Goal: Task Accomplishment & Management: Manage account settings

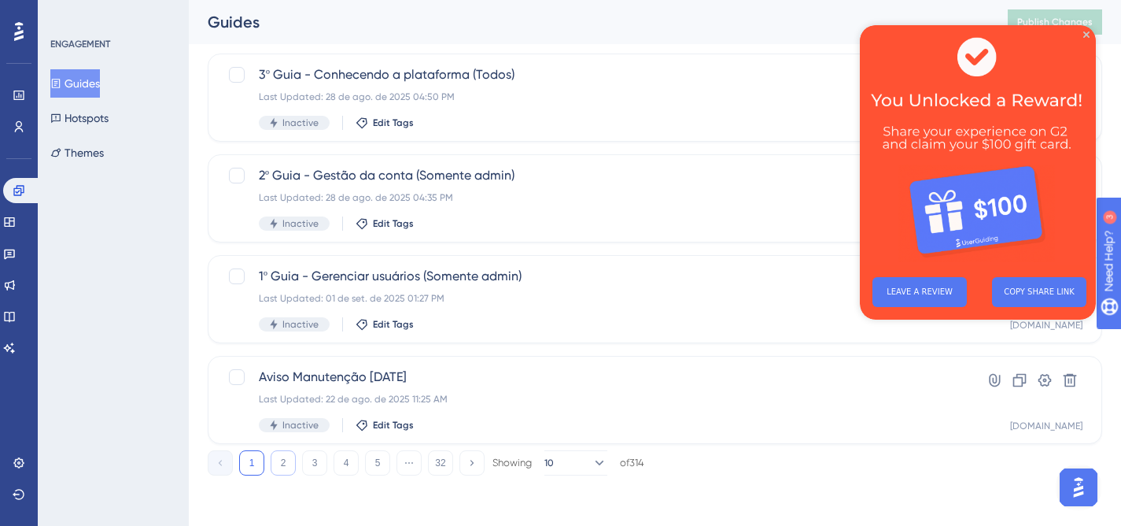
click at [290, 464] on button "2" at bounding box center [283, 462] width 25 height 25
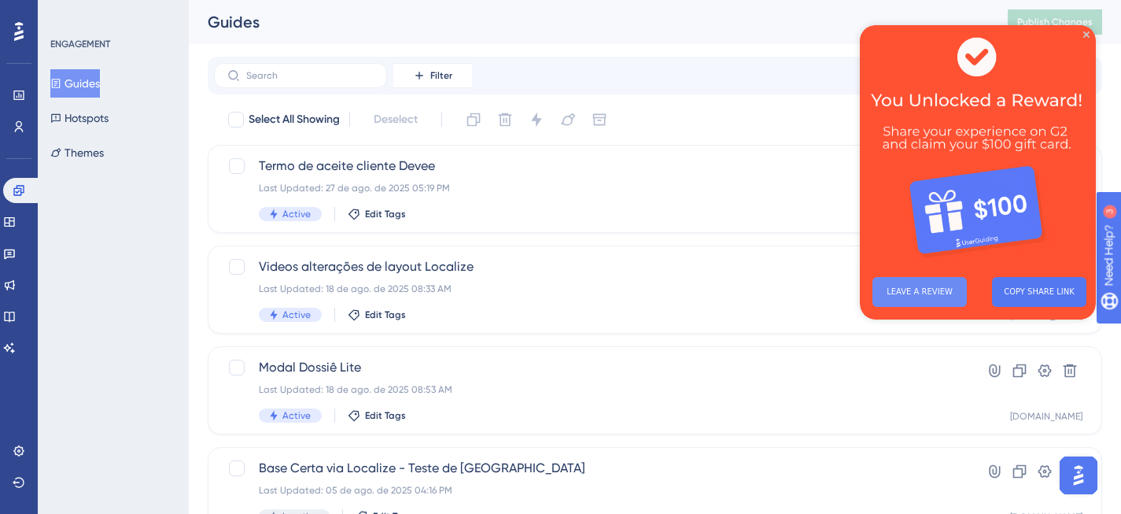
click at [946, 297] on button "LEAVE A REVIEW" at bounding box center [919, 292] width 94 height 30
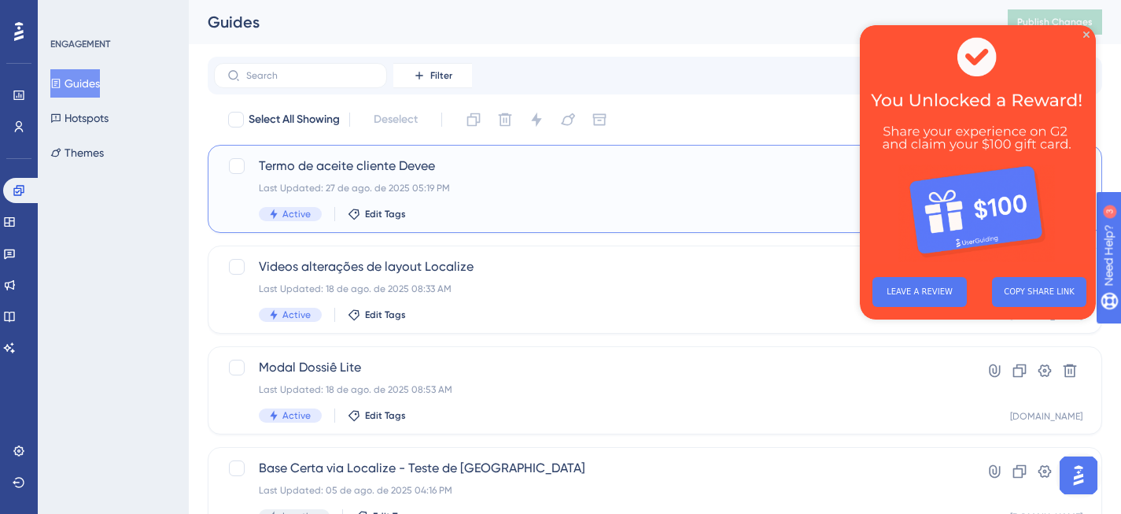
click at [439, 175] on div "Termo de aceite cliente Devee Last Updated: 27 de ago. de 2025 05:19 PM Active …" at bounding box center [592, 189] width 666 height 65
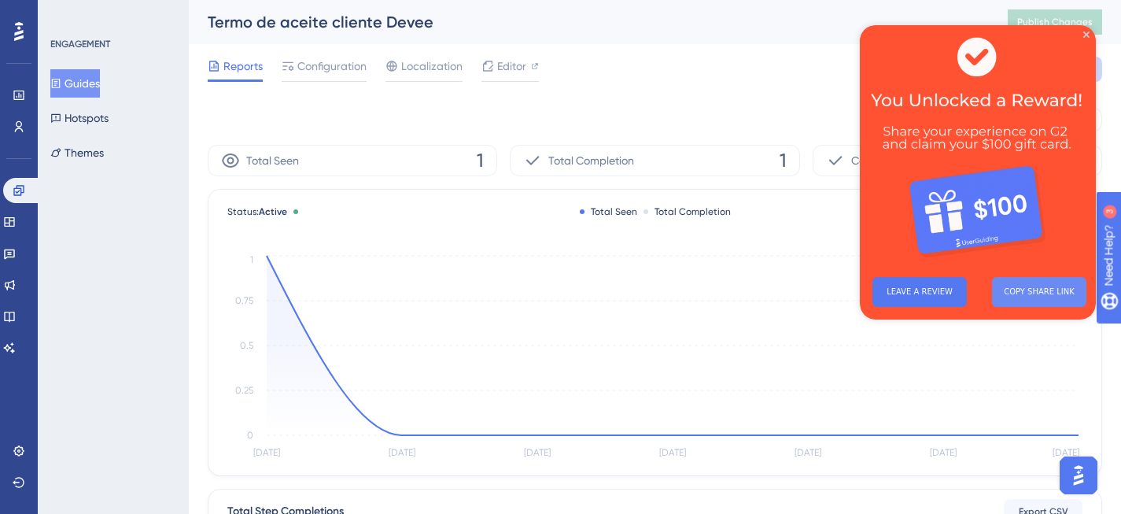
click at [1032, 289] on button "COPY SHARE LINK" at bounding box center [1039, 292] width 94 height 30
click at [1091, 35] on img at bounding box center [978, 144] width 236 height 239
click at [1086, 35] on icon "Close Preview" at bounding box center [1086, 34] width 6 height 6
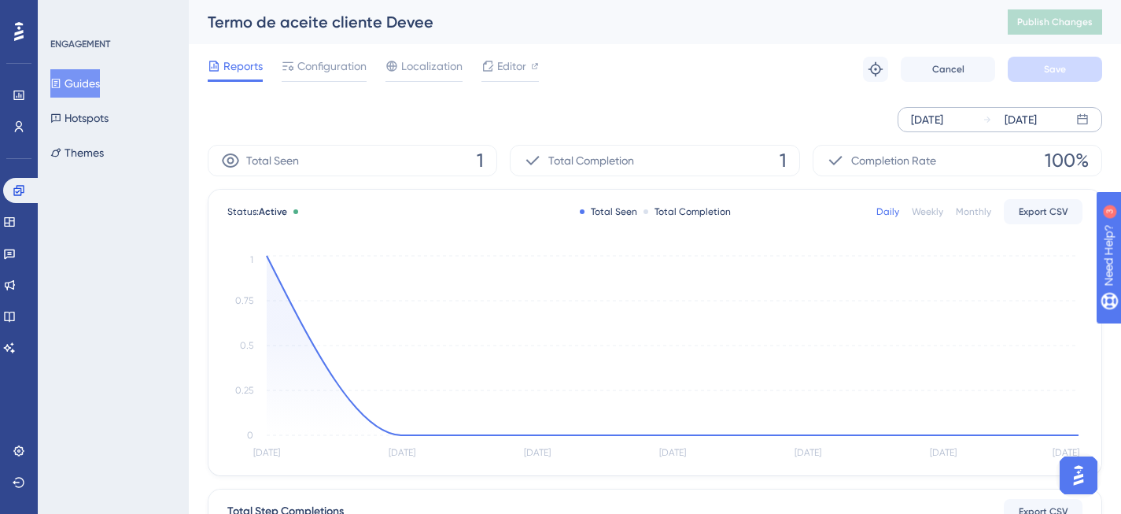
click at [940, 117] on div "[DATE]" at bounding box center [927, 119] width 32 height 19
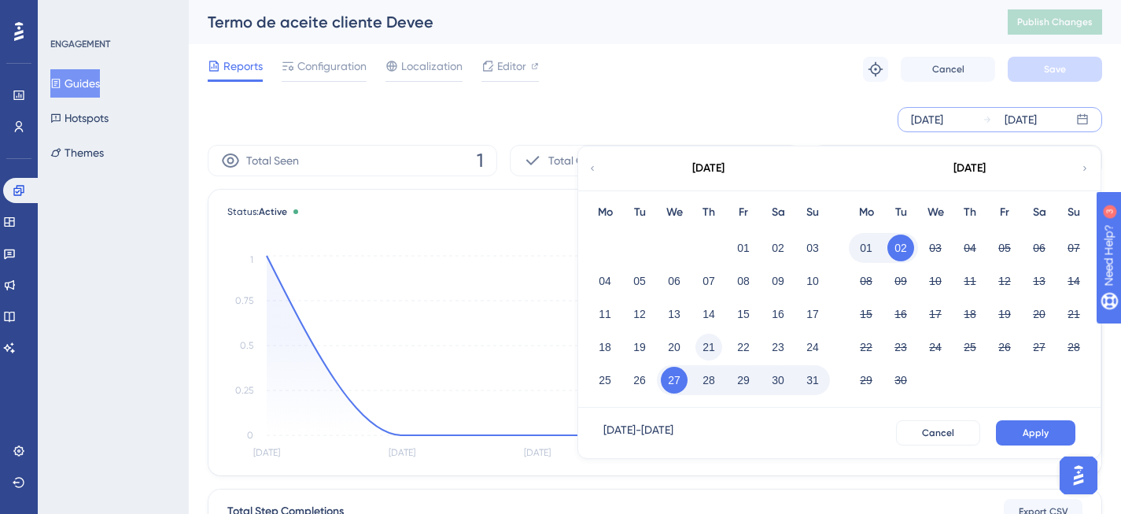
click at [712, 343] on button "21" at bounding box center [708, 347] width 27 height 27
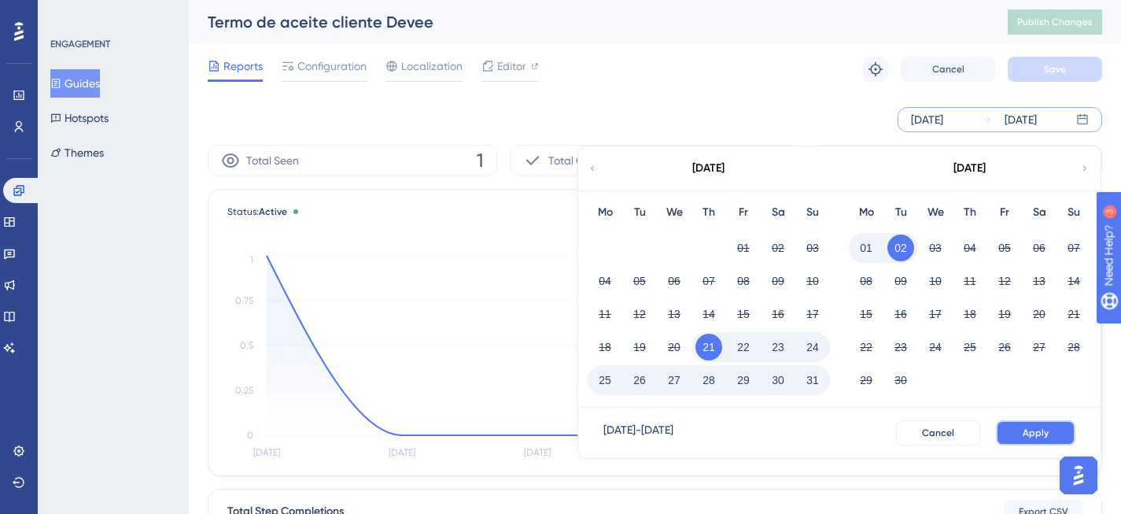
click at [1043, 423] on button "Apply" at bounding box center [1035, 432] width 79 height 25
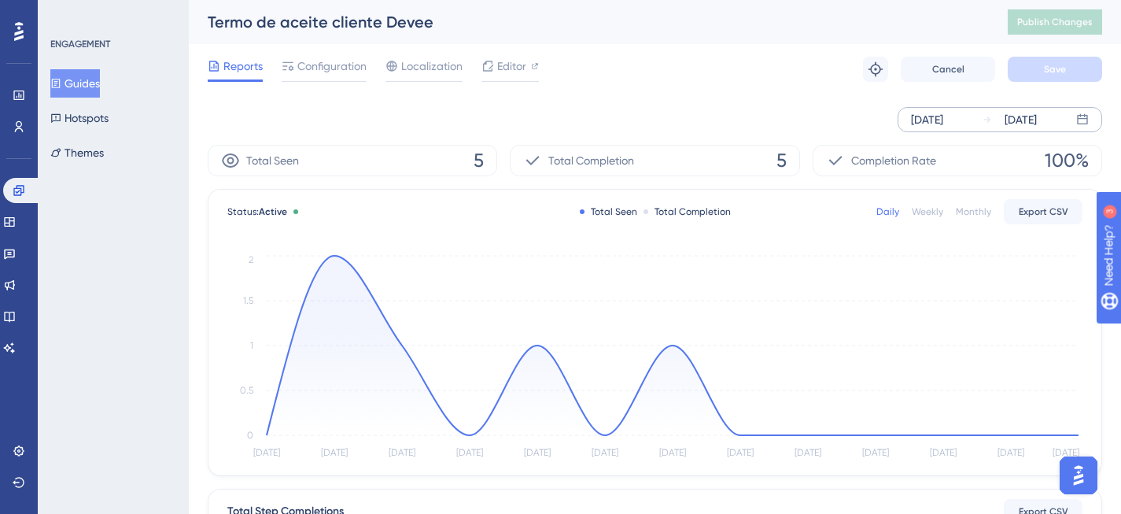
click at [942, 111] on div "[DATE]" at bounding box center [927, 119] width 32 height 19
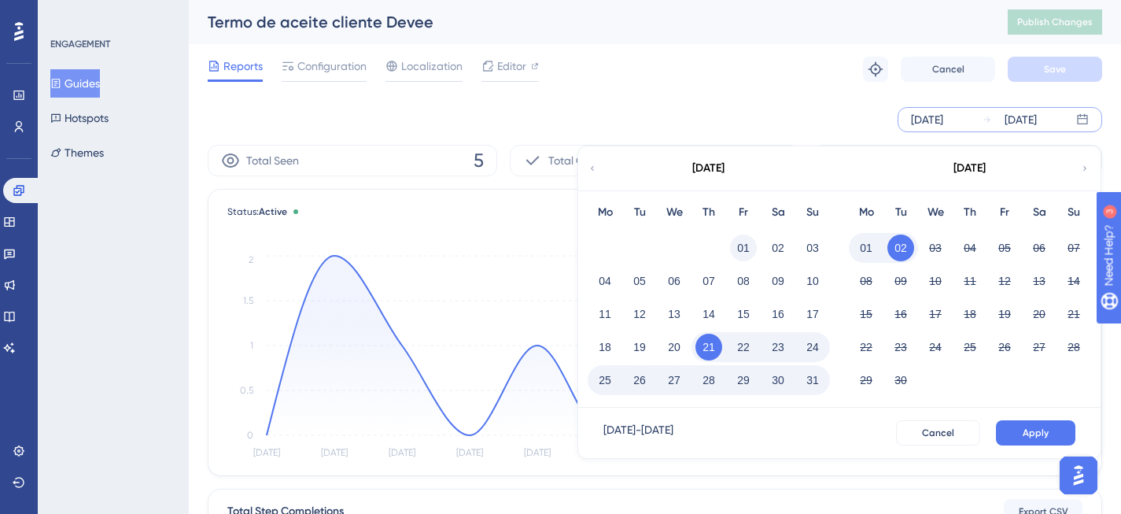
click at [747, 250] on button "01" at bounding box center [743, 247] width 27 height 27
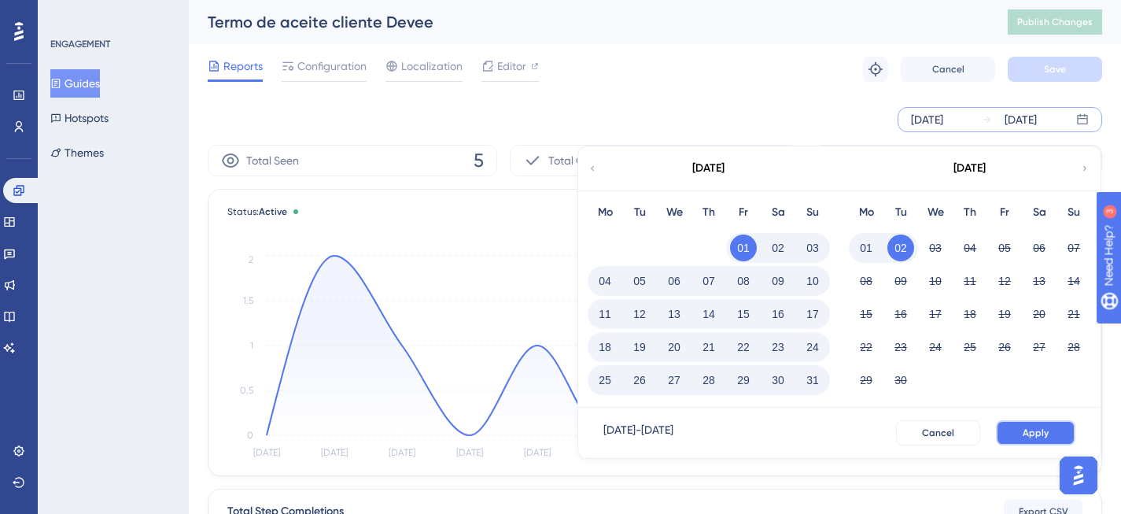
click at [1030, 431] on span "Apply" at bounding box center [1036, 432] width 26 height 13
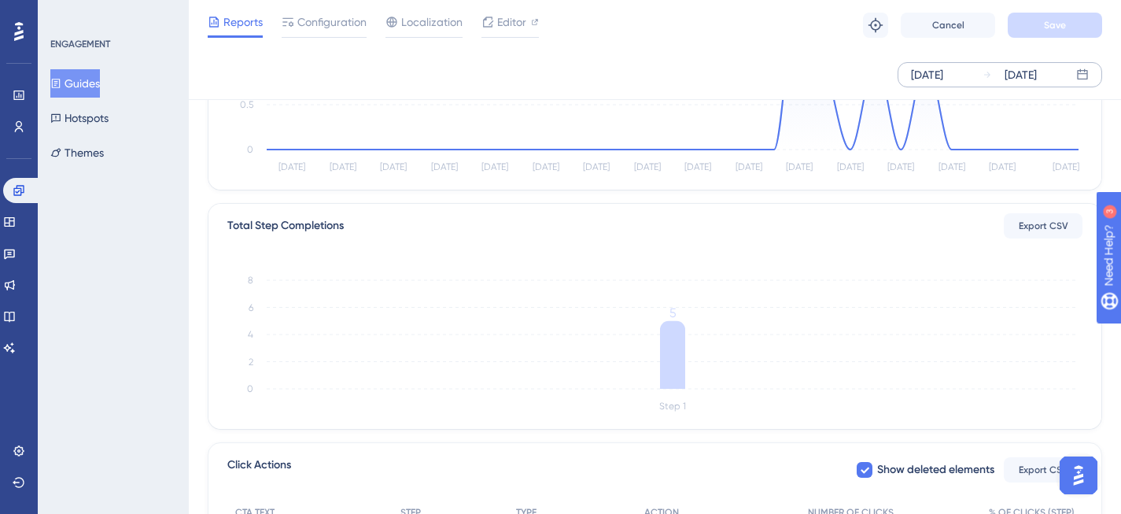
scroll to position [483, 0]
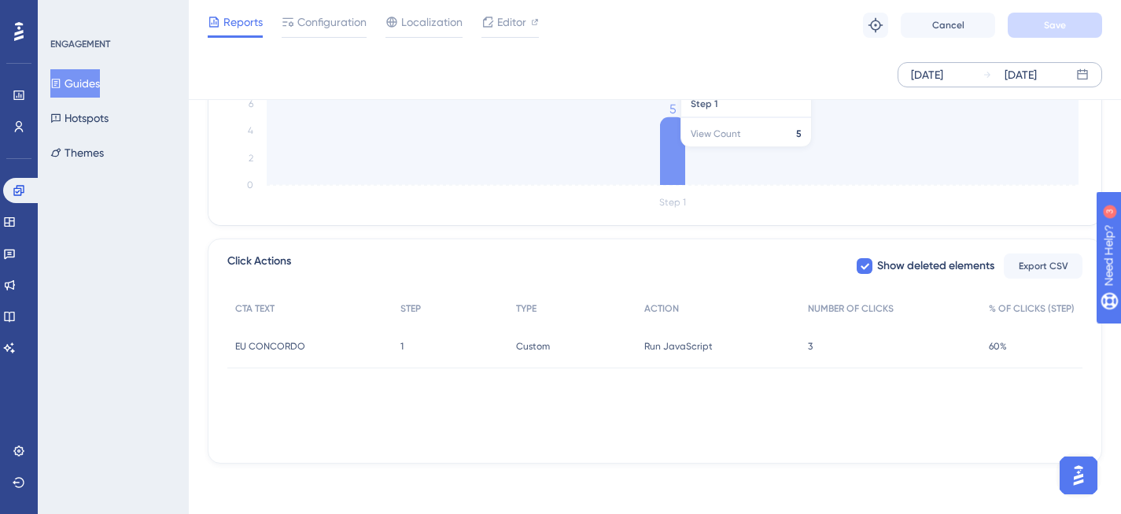
click at [684, 155] on icon at bounding box center [672, 151] width 25 height 68
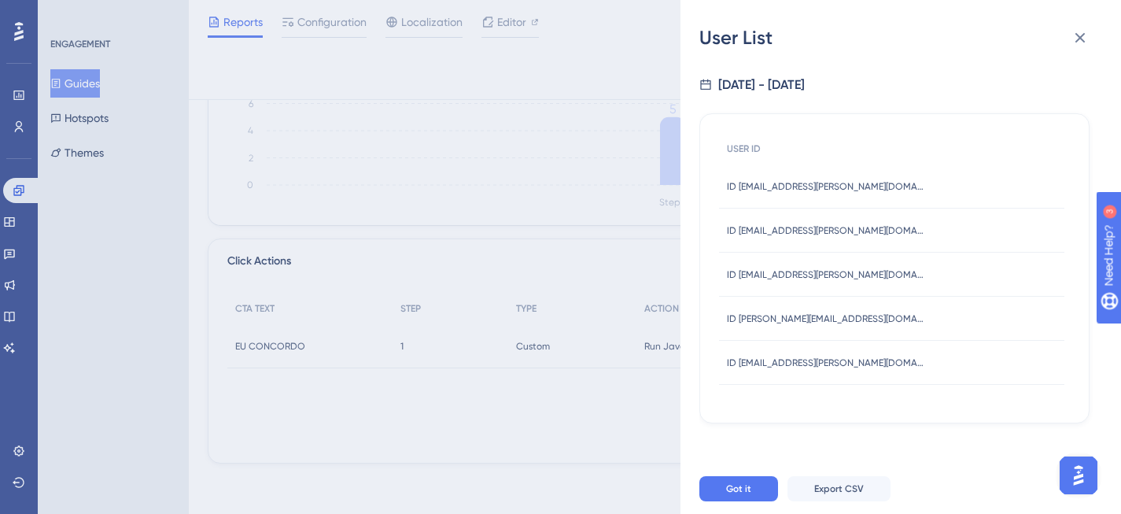
click at [540, 208] on div "User List [DATE] - [DATE] USER ID ID [EMAIL_ADDRESS][PERSON_NAME][DOMAIN_NAME] …" at bounding box center [560, 257] width 1121 height 514
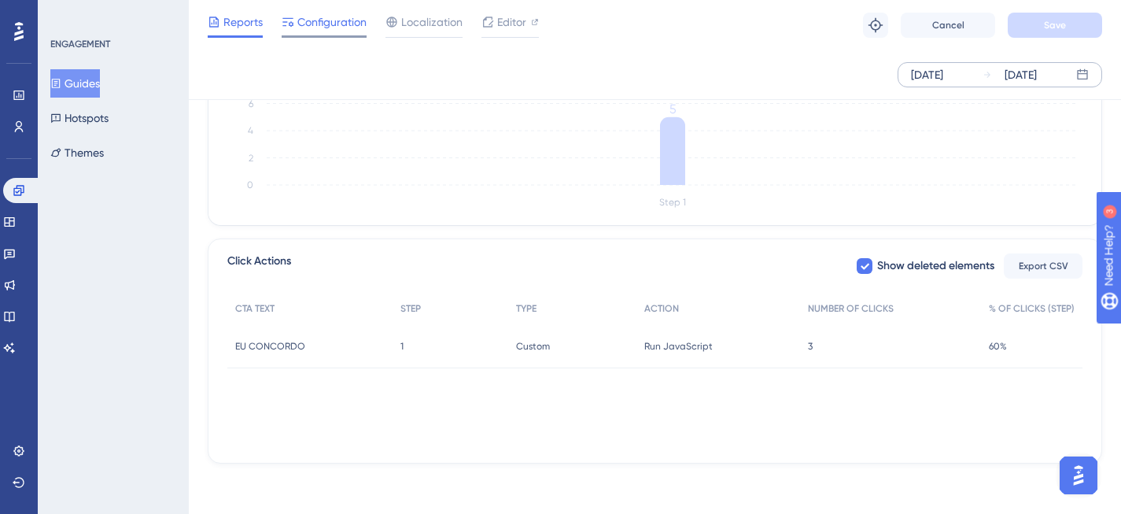
click at [339, 27] on span "Configuration" at bounding box center [331, 22] width 69 height 19
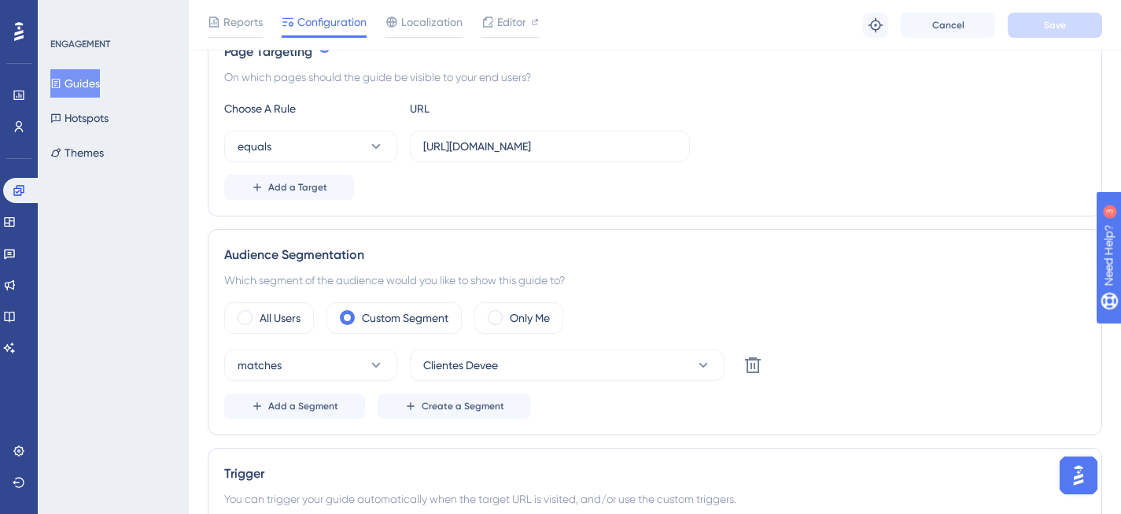
scroll to position [519, 0]
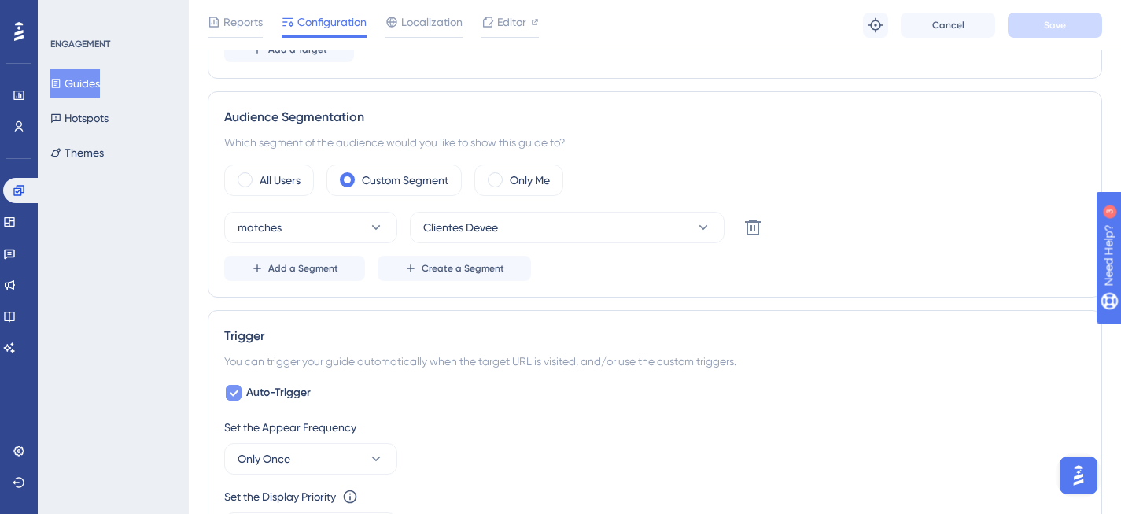
drag, startPoint x: 248, startPoint y: 393, endPoint x: 302, endPoint y: 392, distance: 54.3
click at [302, 392] on span "Auto-Trigger" at bounding box center [278, 392] width 65 height 19
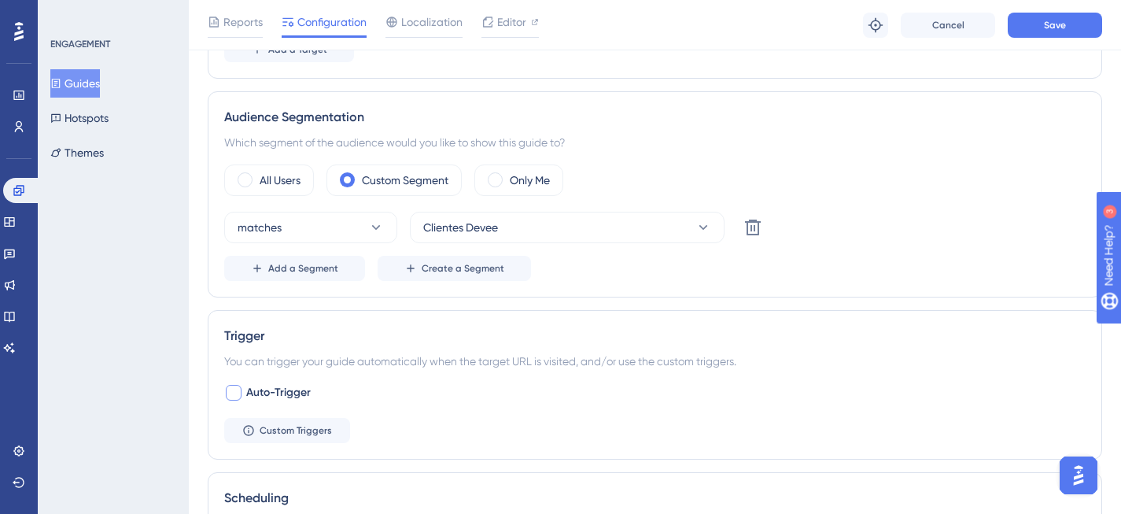
click at [238, 390] on div at bounding box center [234, 393] width 16 height 16
checkbox input "true"
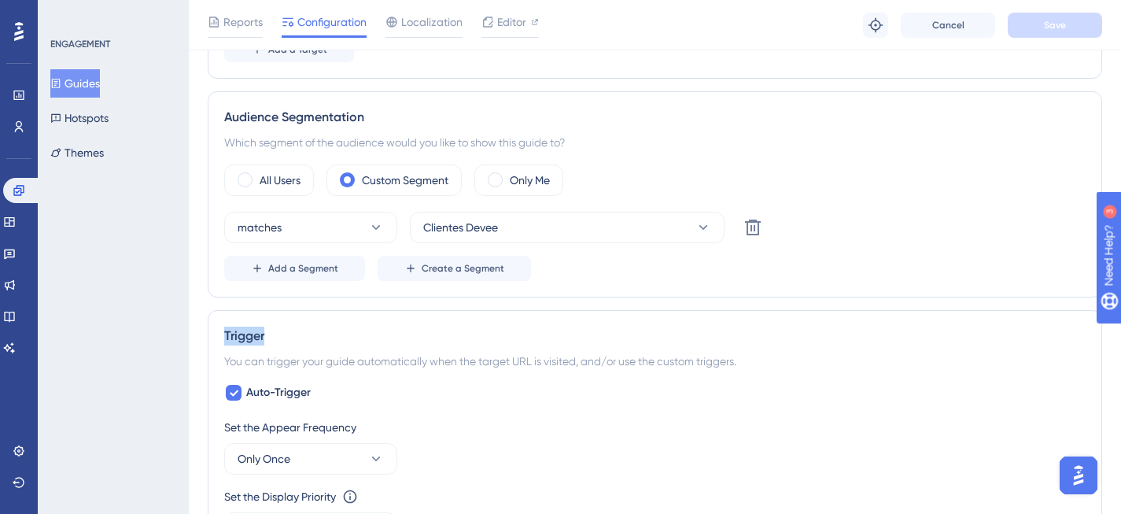
drag, startPoint x: 227, startPoint y: 330, endPoint x: 271, endPoint y: 339, distance: 45.1
click at [271, 338] on div "Trigger You can trigger your guide automatically when the target URL is visited…" at bounding box center [655, 454] width 894 height 288
copy div "Trigger"
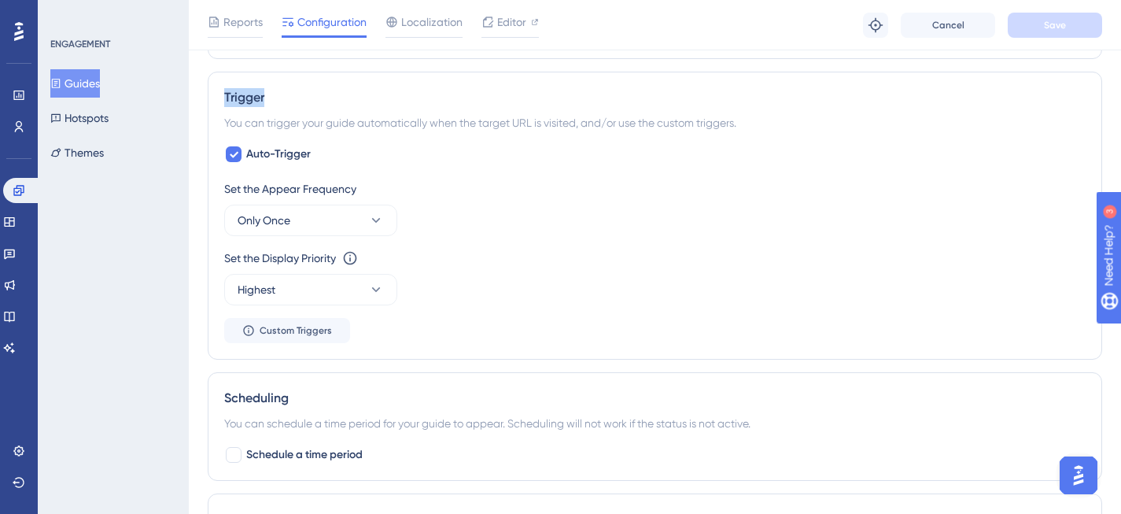
scroll to position [766, 0]
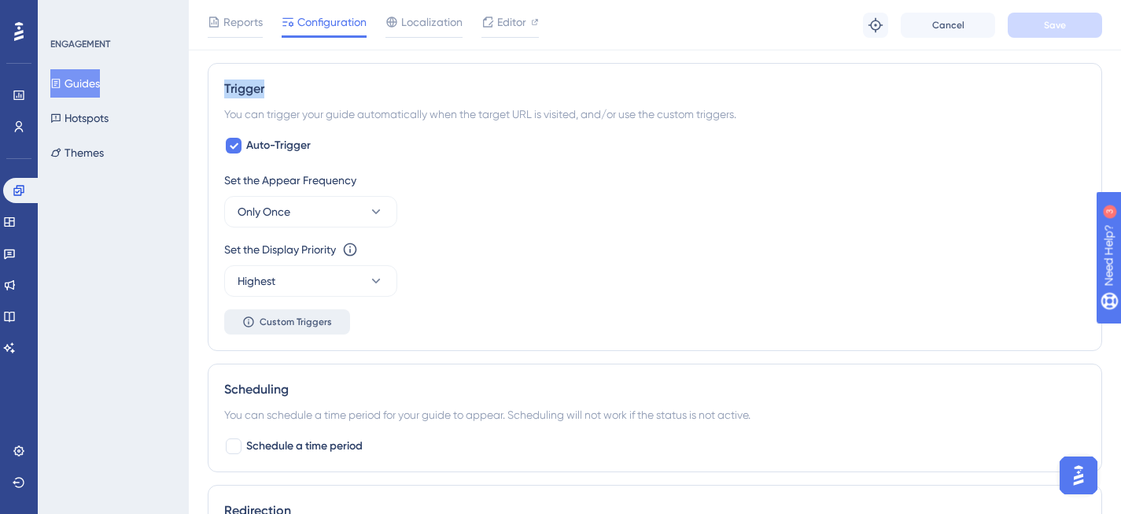
click at [264, 323] on span "Custom Triggers" at bounding box center [296, 321] width 72 height 13
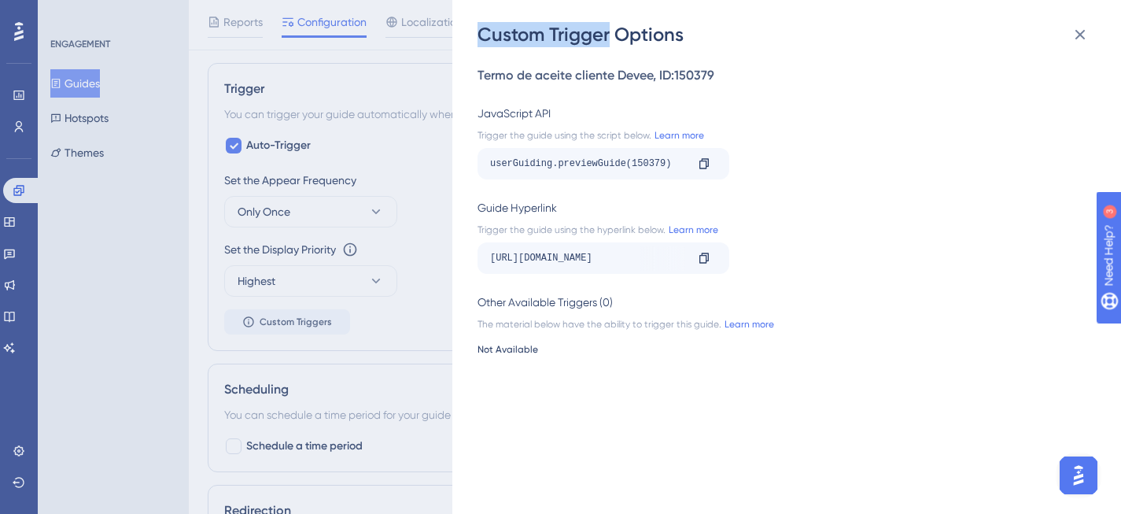
drag, startPoint x: 479, startPoint y: 32, endPoint x: 617, endPoint y: 49, distance: 138.7
click at [610, 38] on div "Custom Trigger Options" at bounding box center [788, 34] width 621 height 25
copy div "Custom Trigger"
click at [1075, 28] on icon at bounding box center [1080, 34] width 19 height 19
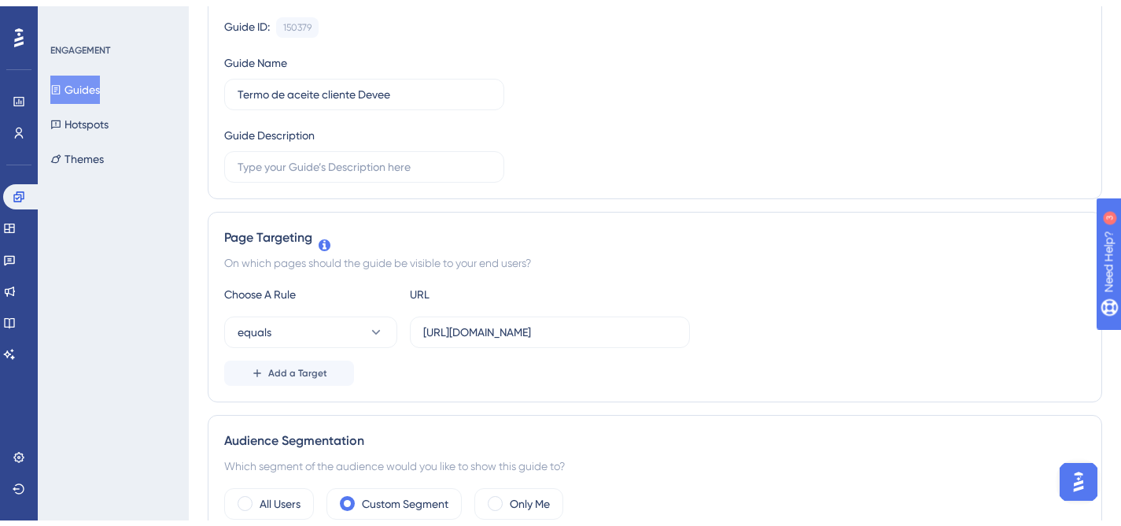
scroll to position [0, 0]
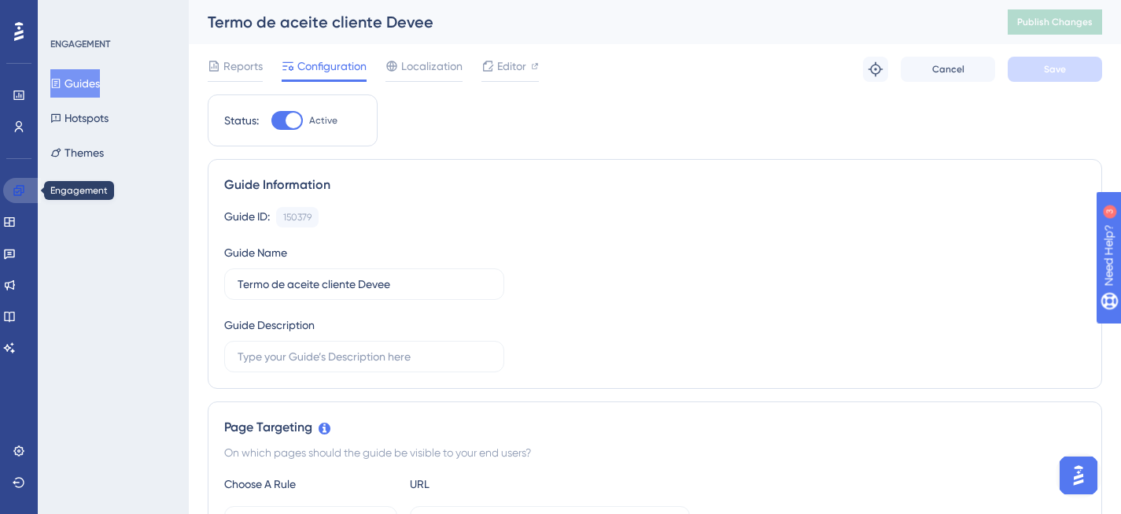
click at [26, 194] on link at bounding box center [22, 190] width 38 height 25
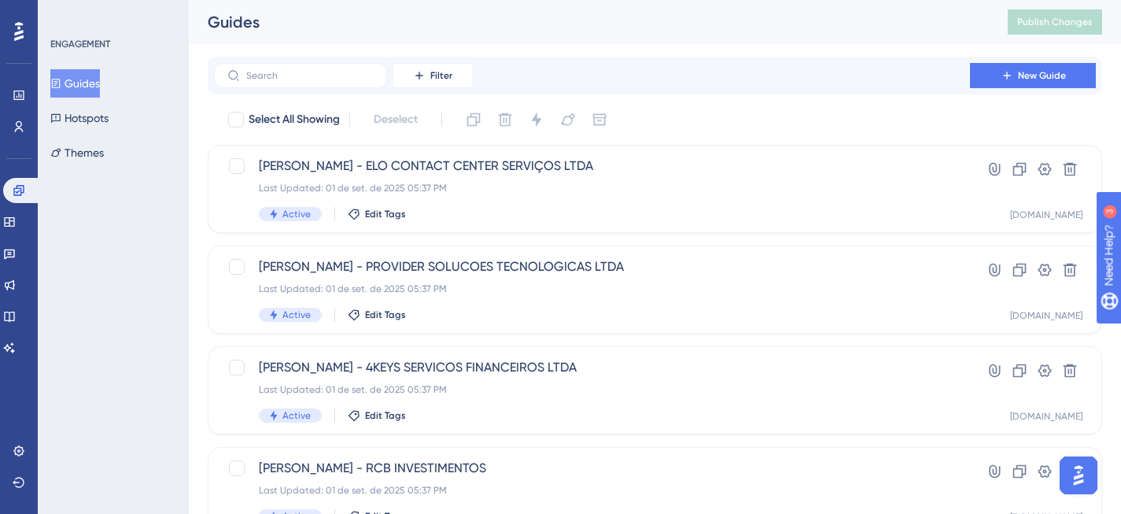
click at [14, 87] on link at bounding box center [19, 95] width 13 height 25
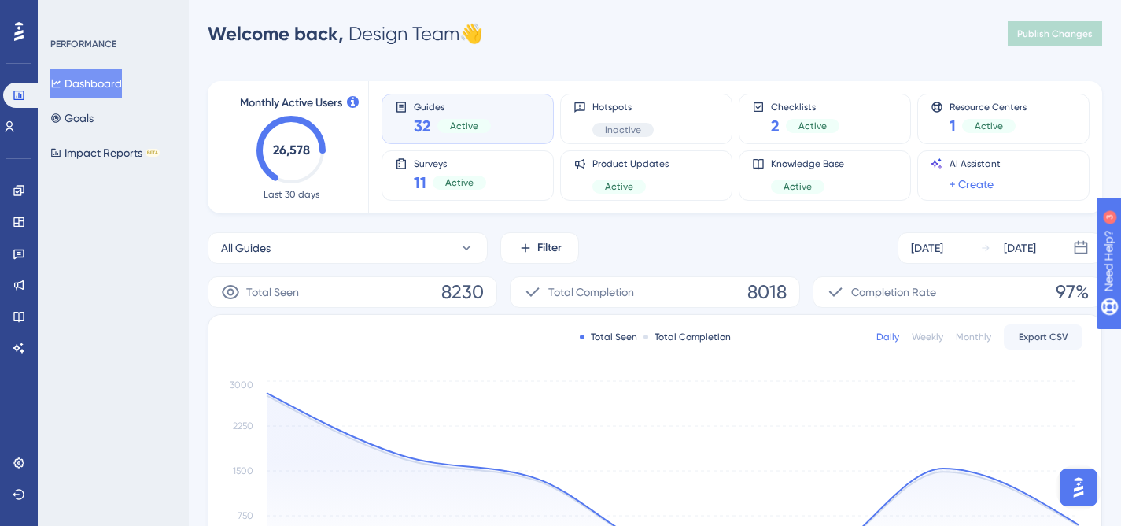
scroll to position [18, 0]
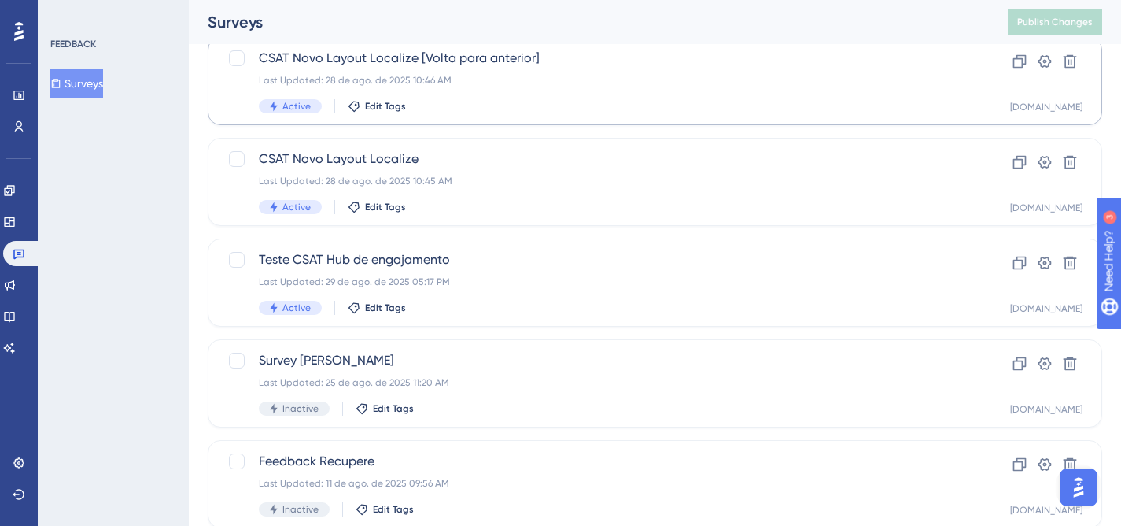
scroll to position [90, 0]
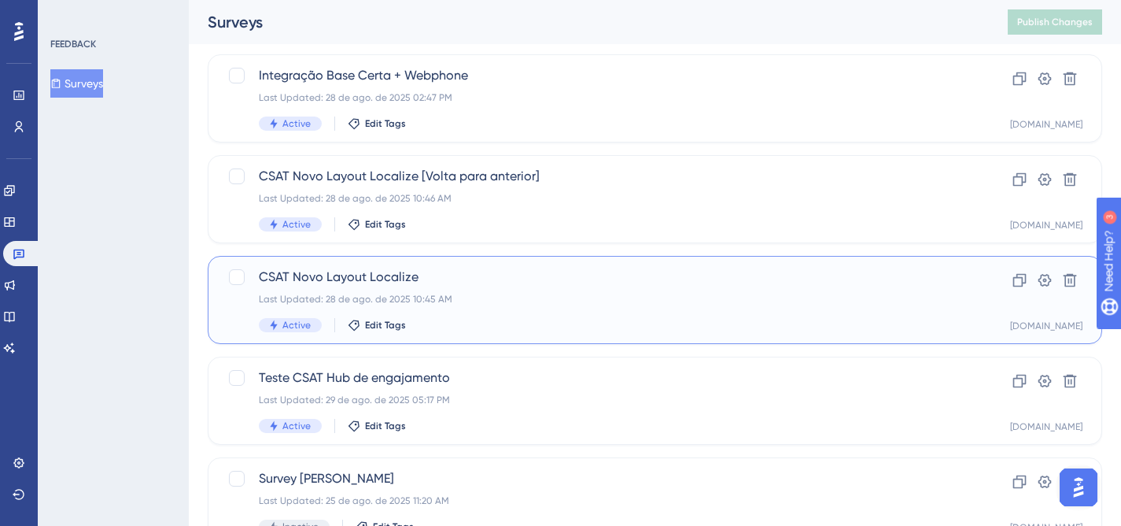
click at [519, 287] on div "CSAT Novo Layout Localize Last Updated: 28 de ago. de 2025 10:45 AM Active Edit…" at bounding box center [592, 299] width 666 height 65
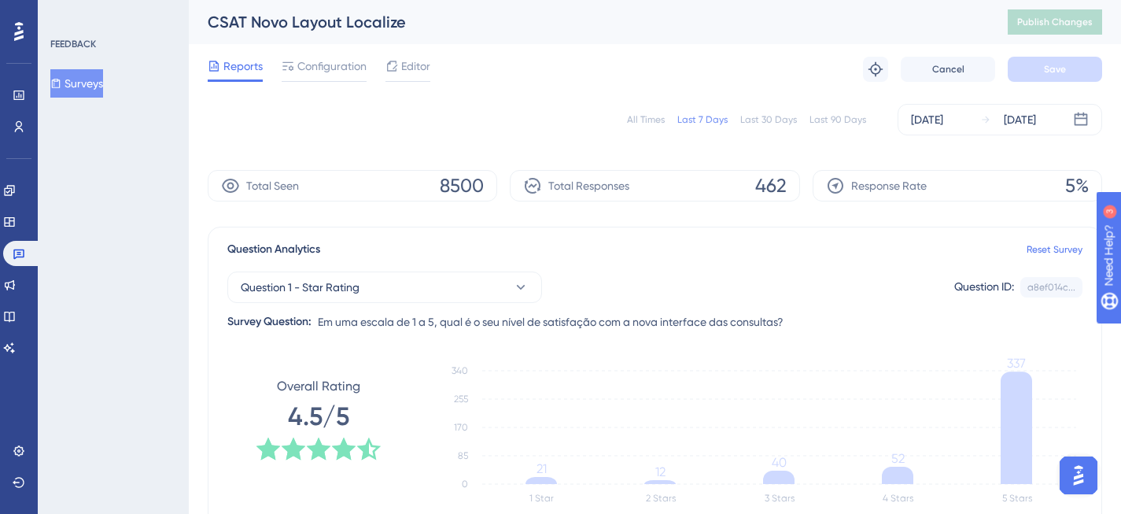
click at [654, 119] on div "All Times" at bounding box center [646, 119] width 38 height 13
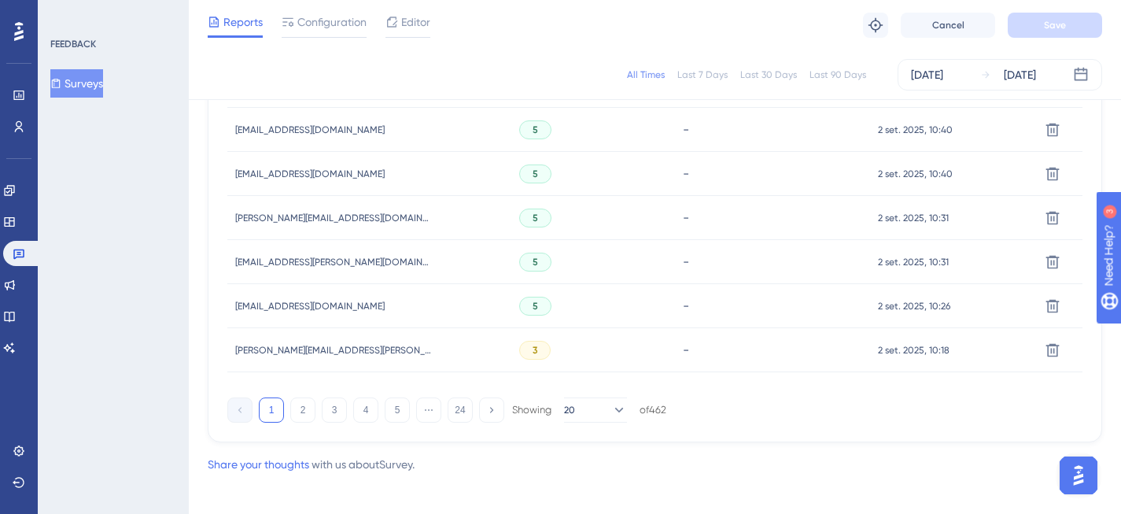
scroll to position [1156, 0]
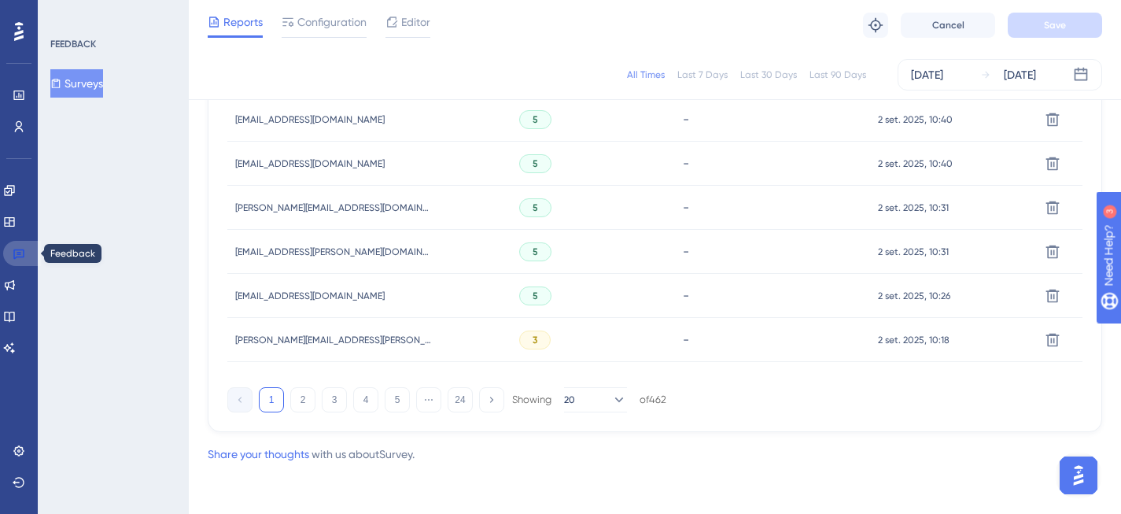
click at [28, 250] on link at bounding box center [22, 253] width 38 height 25
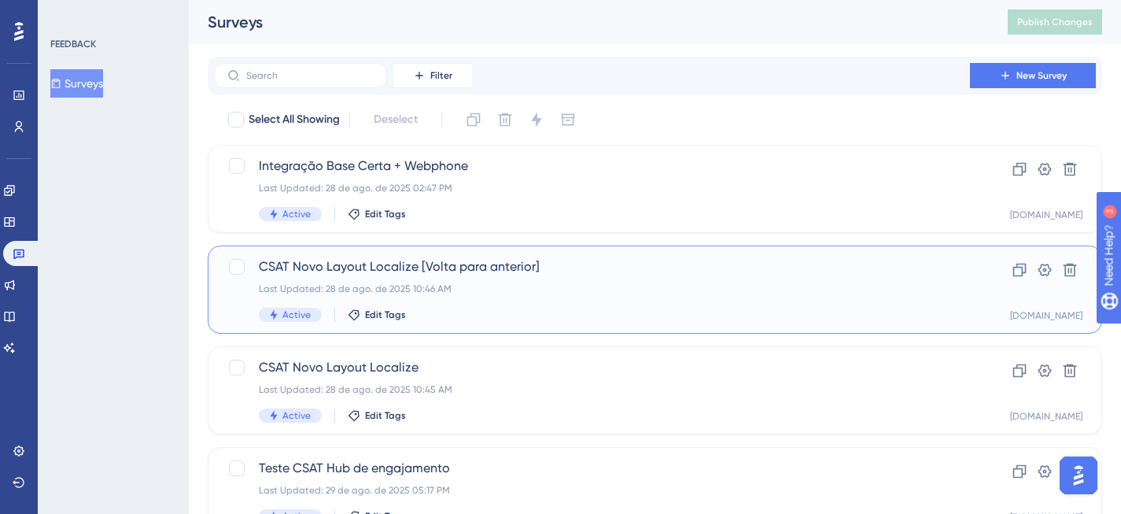
click at [454, 282] on div "Last Updated: 28 de ago. de 2025 10:46 AM" at bounding box center [592, 288] width 666 height 13
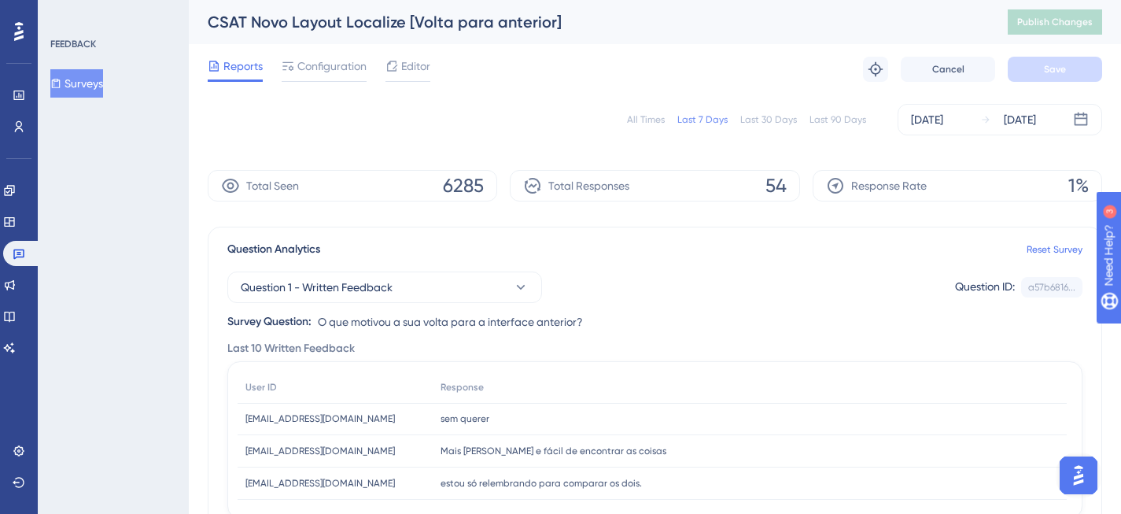
click at [658, 121] on div "All Times" at bounding box center [646, 119] width 38 height 13
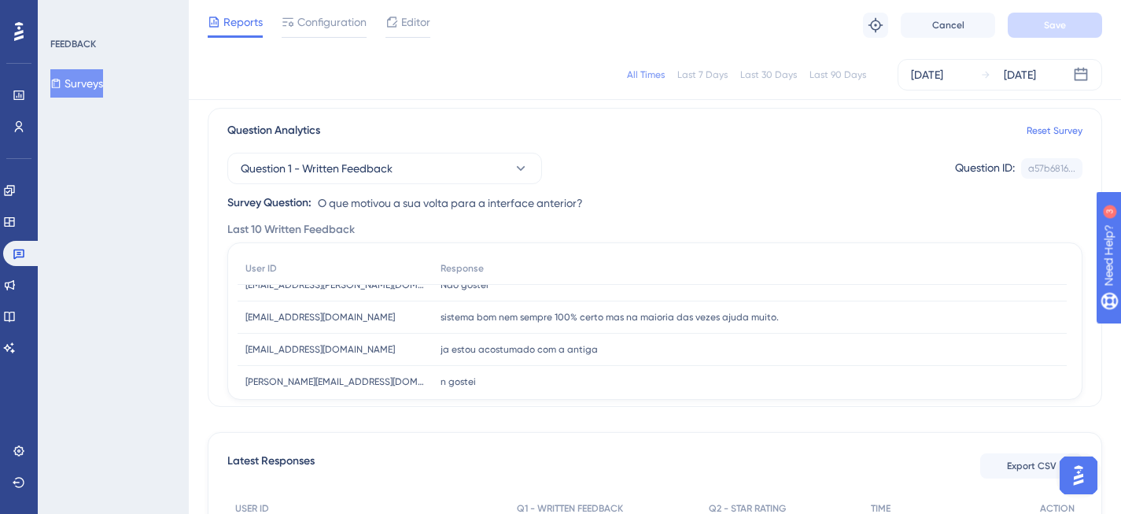
scroll to position [241, 0]
